Goal: Find specific page/section: Find specific page/section

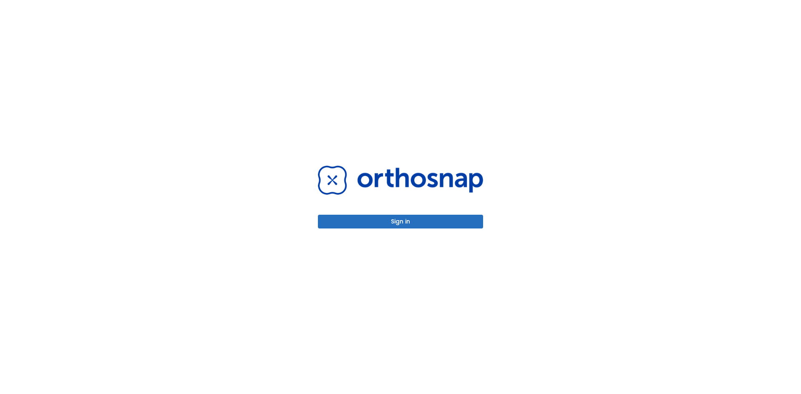
click at [383, 220] on button "Sign in" at bounding box center [400, 222] width 165 height 14
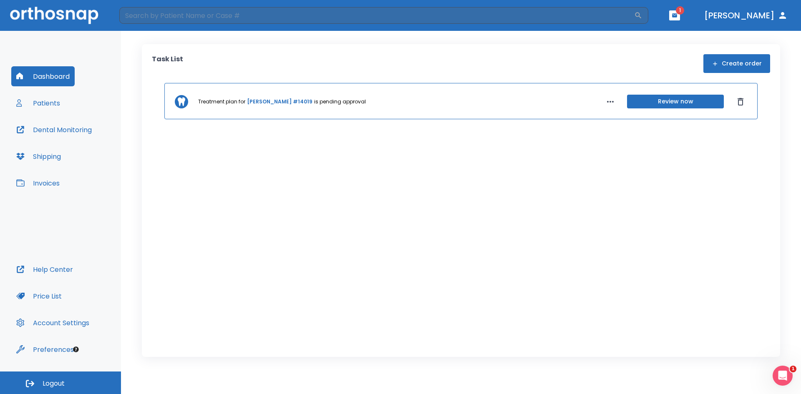
click at [680, 10] on button "button" at bounding box center [674, 15] width 11 height 10
click at [633, 35] on li "Talon [PERSON_NAME] 1" at bounding box center [661, 37] width 89 height 17
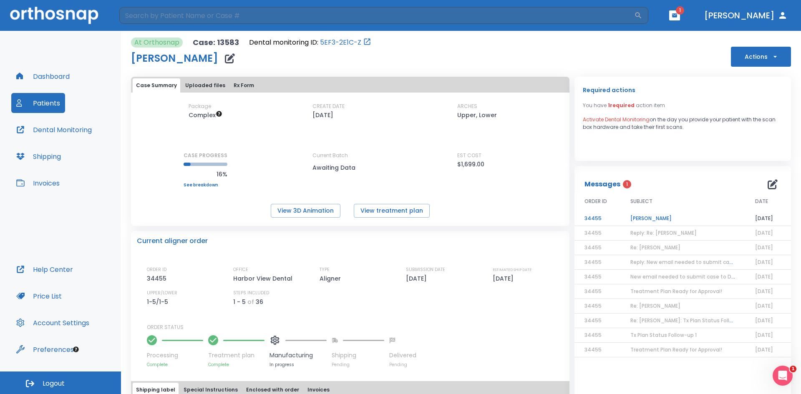
click at [634, 219] on td "[PERSON_NAME]" at bounding box center [682, 219] width 125 height 15
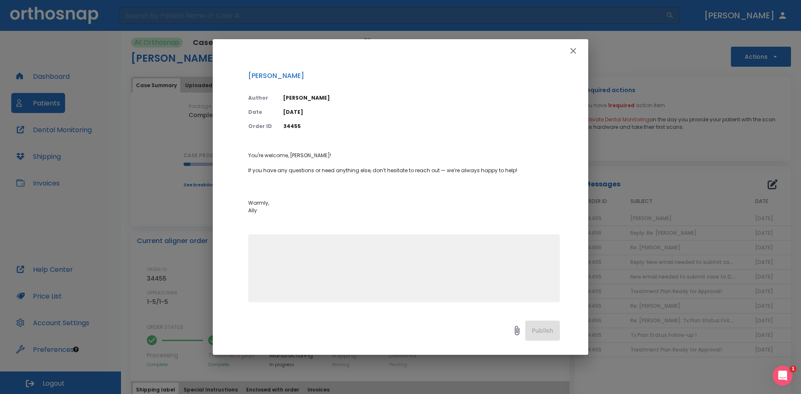
click at [573, 51] on icon "button" at bounding box center [573, 51] width 6 height 6
